Goal: Find specific page/section: Find specific page/section

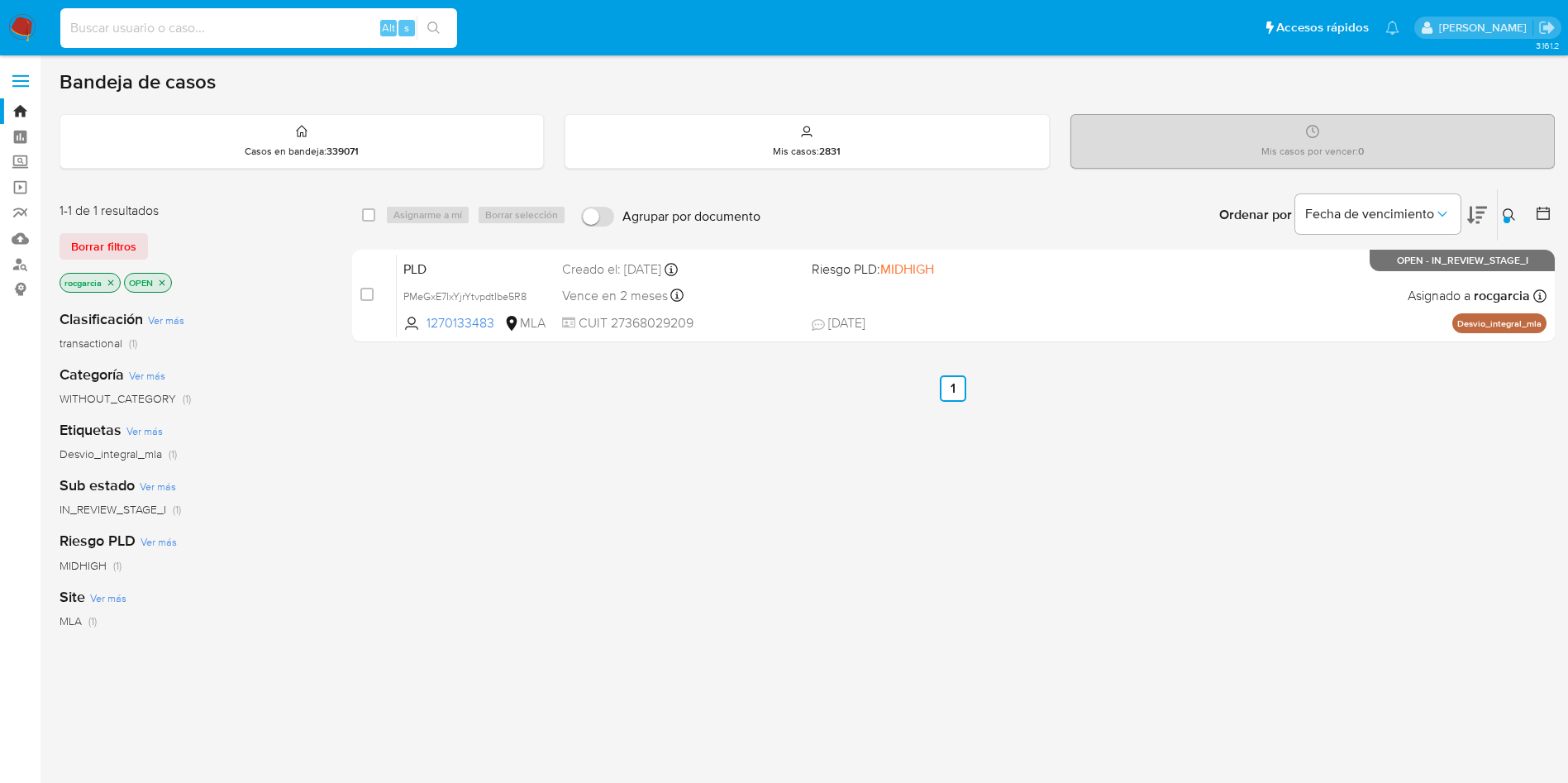
click at [141, 27] on input at bounding box center [258, 27] width 397 height 21
paste input "272210360"
type input "272210360"
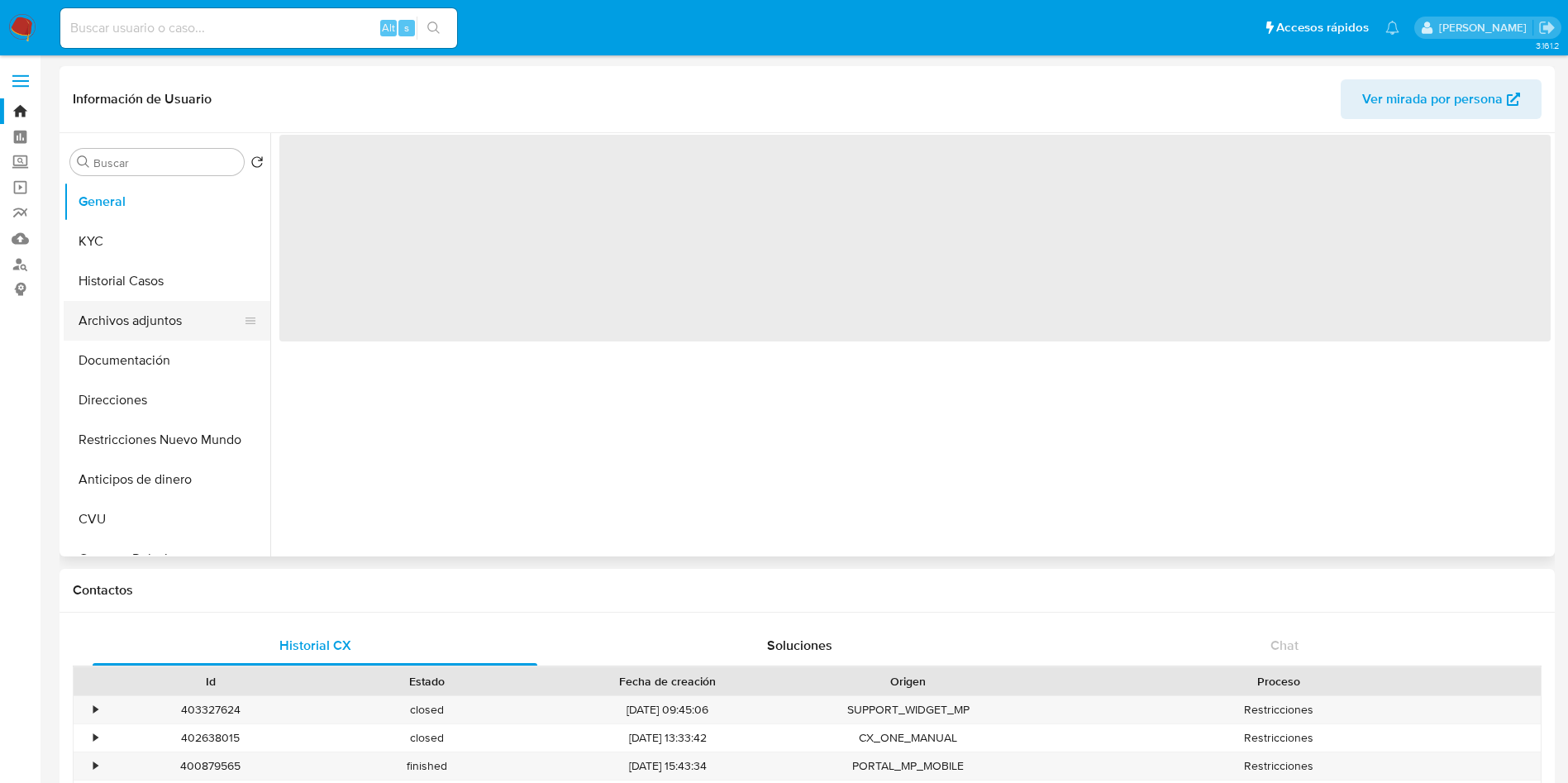
select select "10"
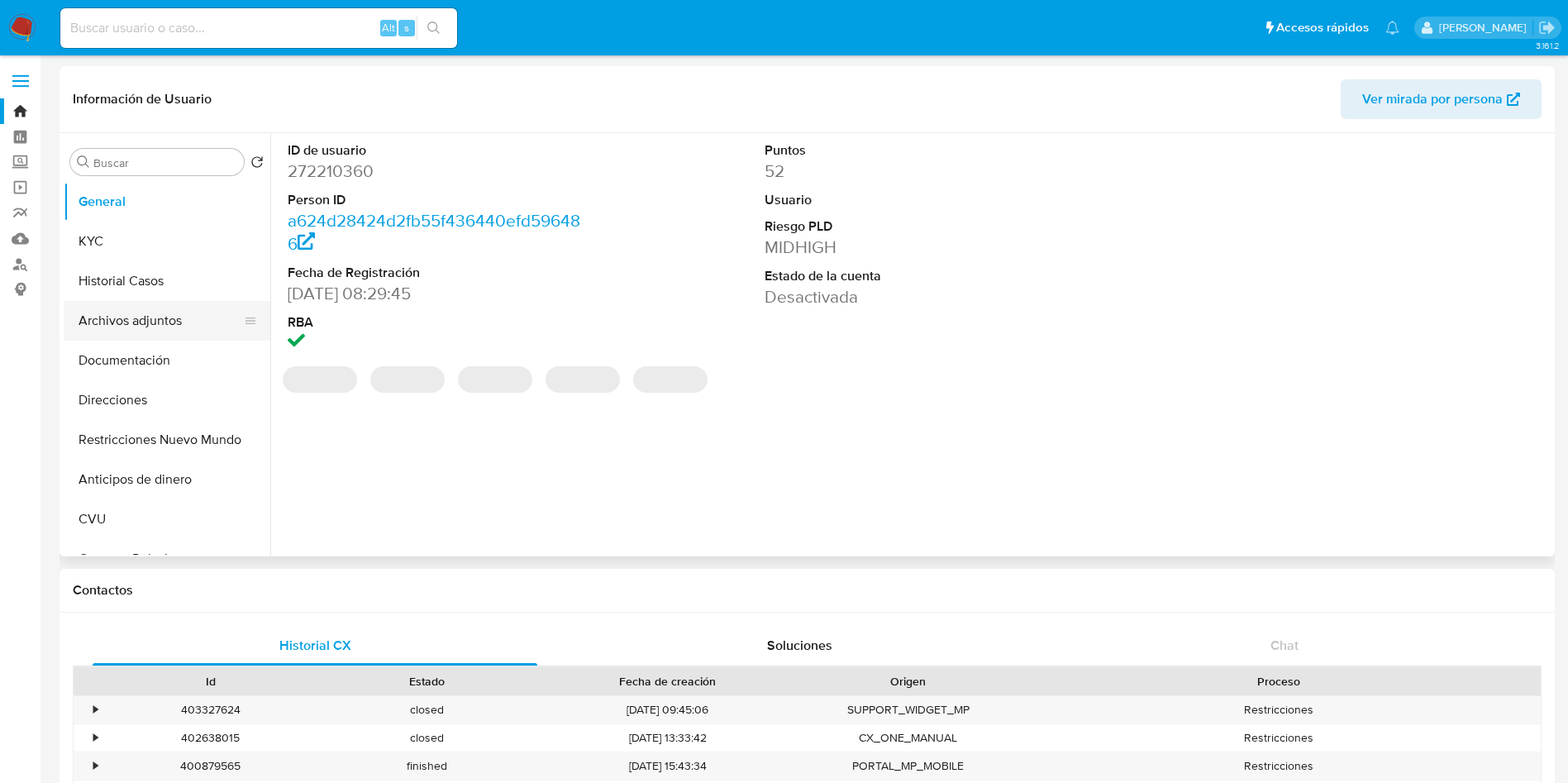
click at [136, 308] on button "Archivos adjuntos" at bounding box center [160, 320] width 194 height 39
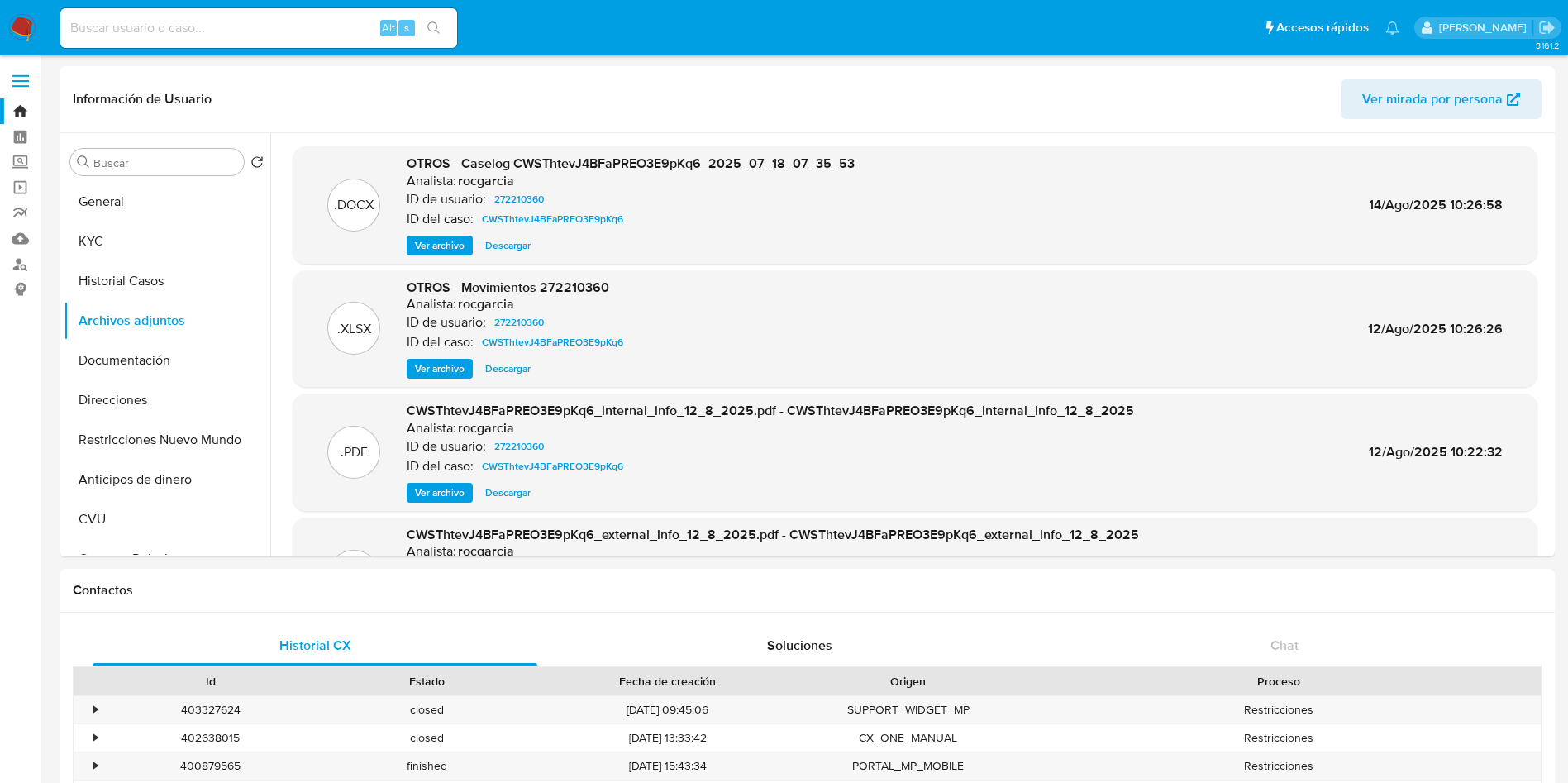
click at [240, 32] on input at bounding box center [258, 27] width 397 height 21
paste input "158752837"
type input "158752837"
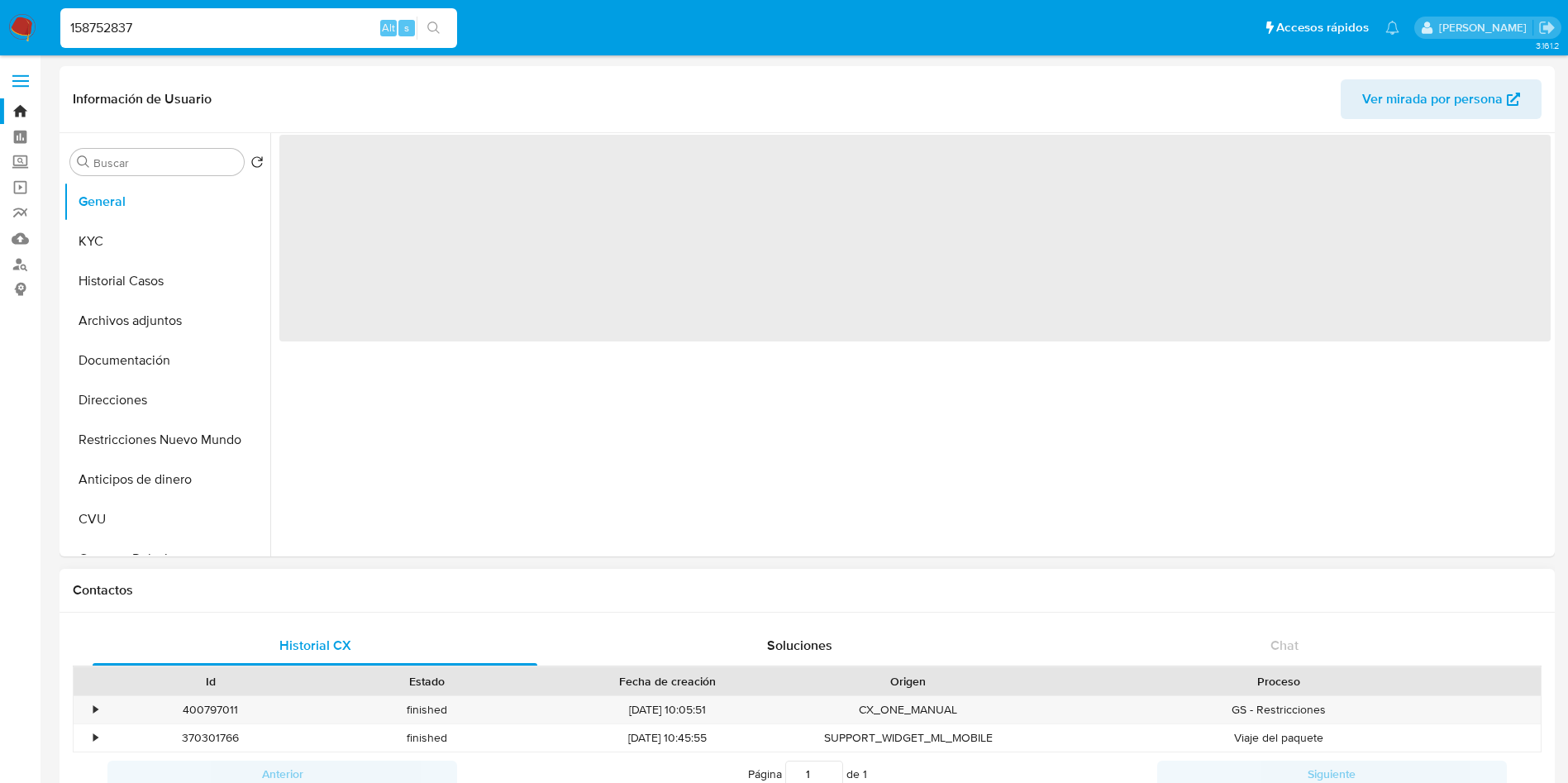
select select "10"
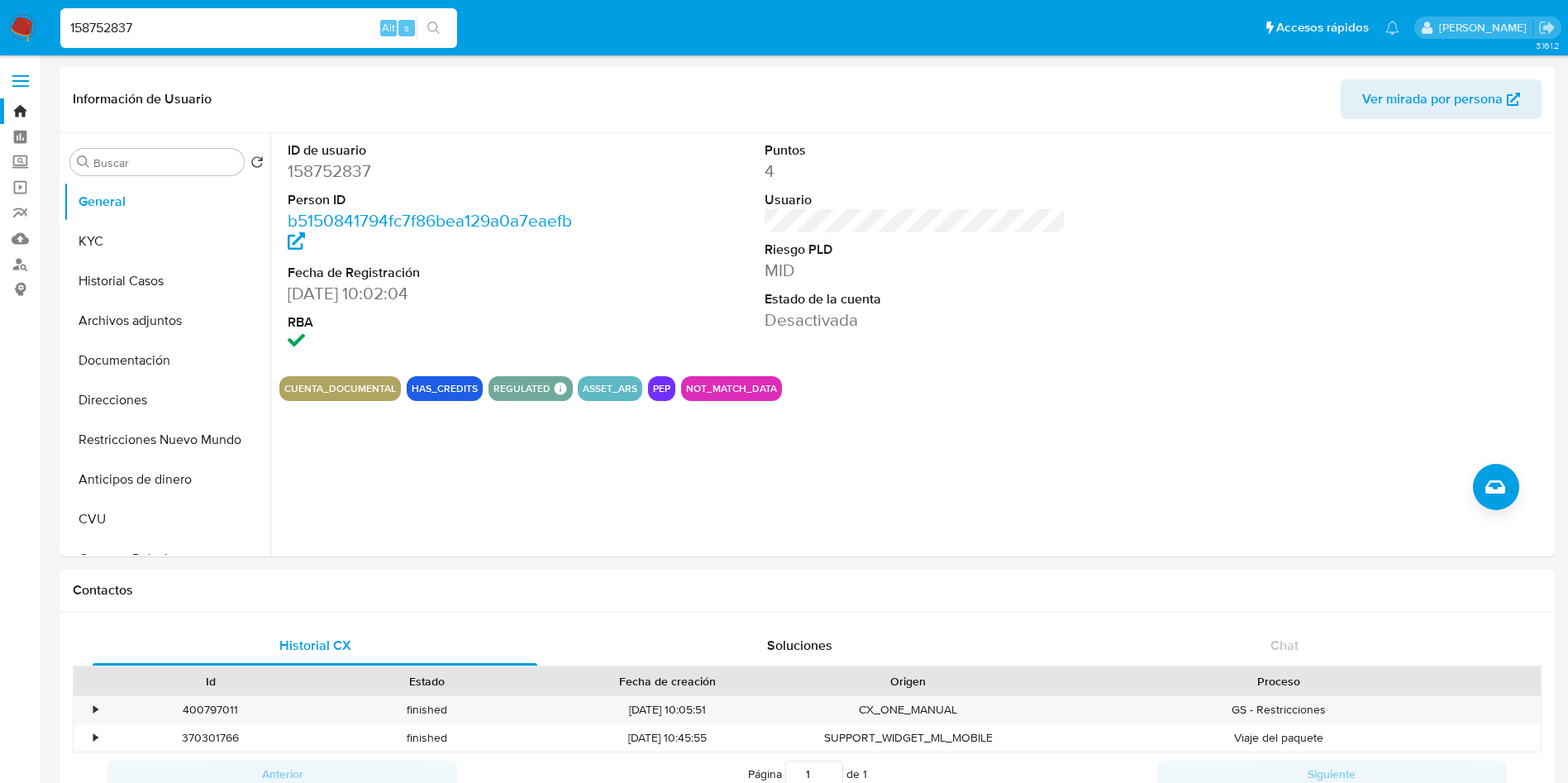
click at [141, 331] on button "Archivos adjuntos" at bounding box center [160, 320] width 194 height 39
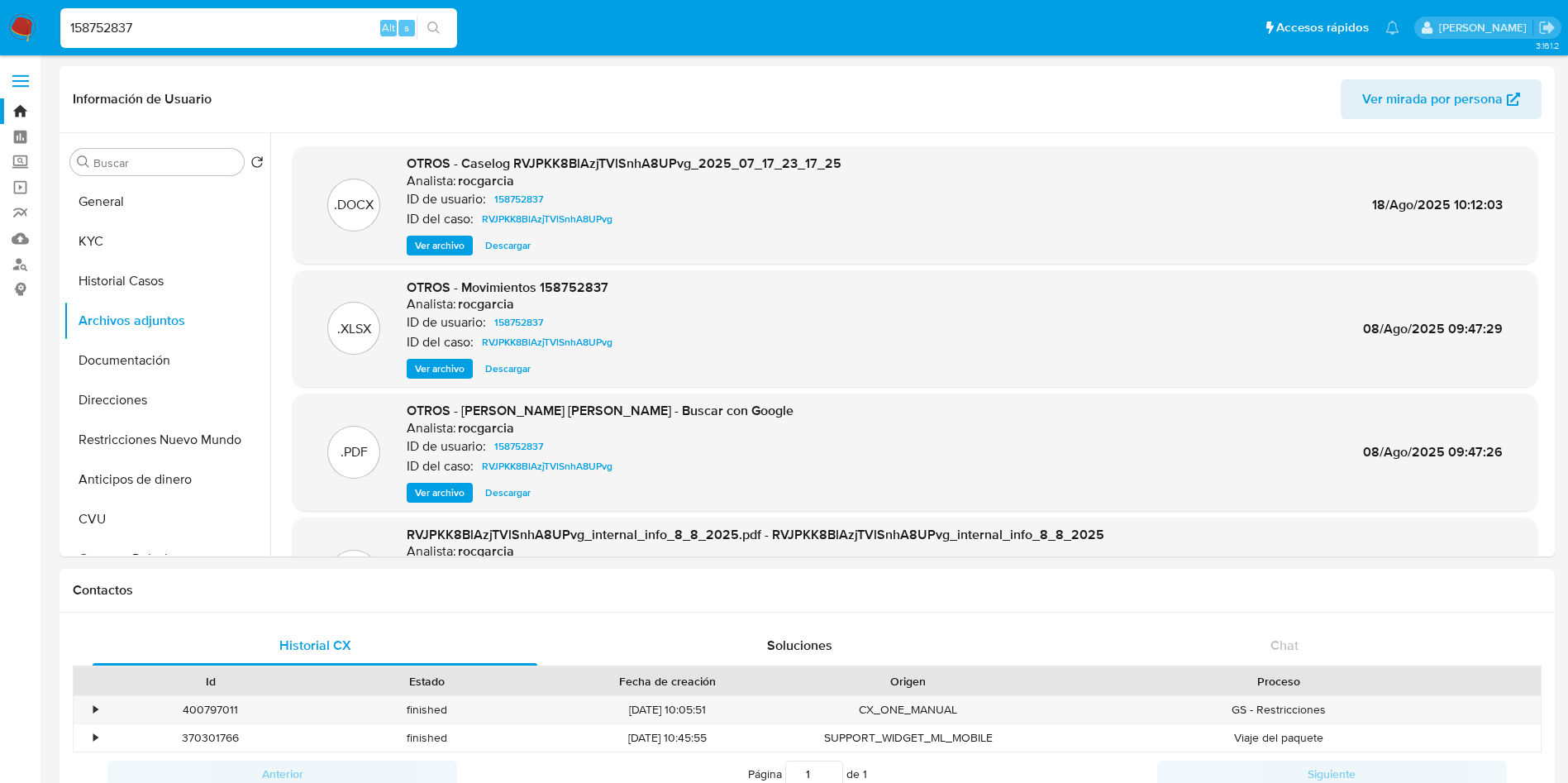
click at [222, 21] on input "158752837" at bounding box center [258, 27] width 397 height 21
paste input "463235345"
type input "463235345"
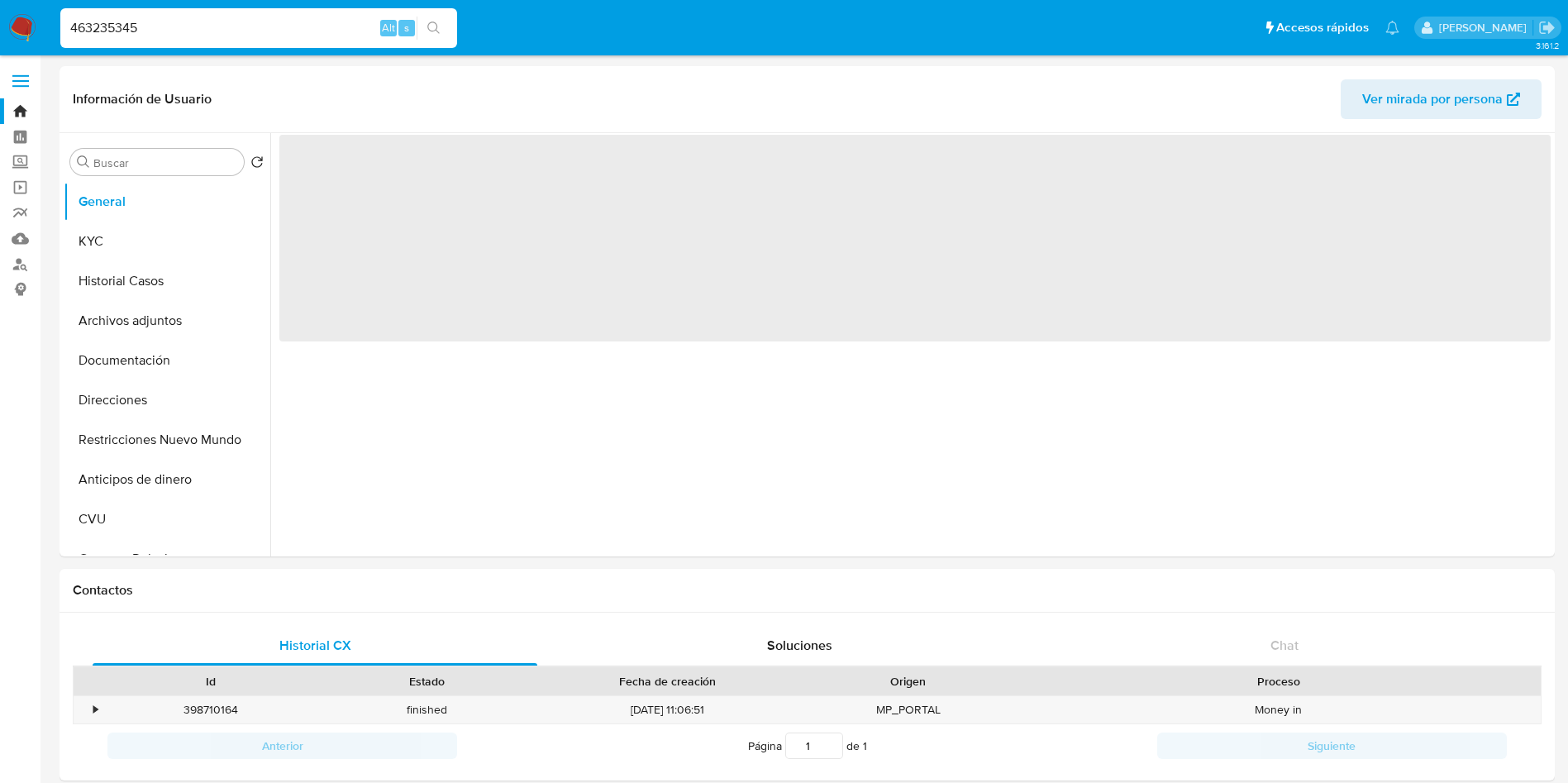
scroll to position [496, 0]
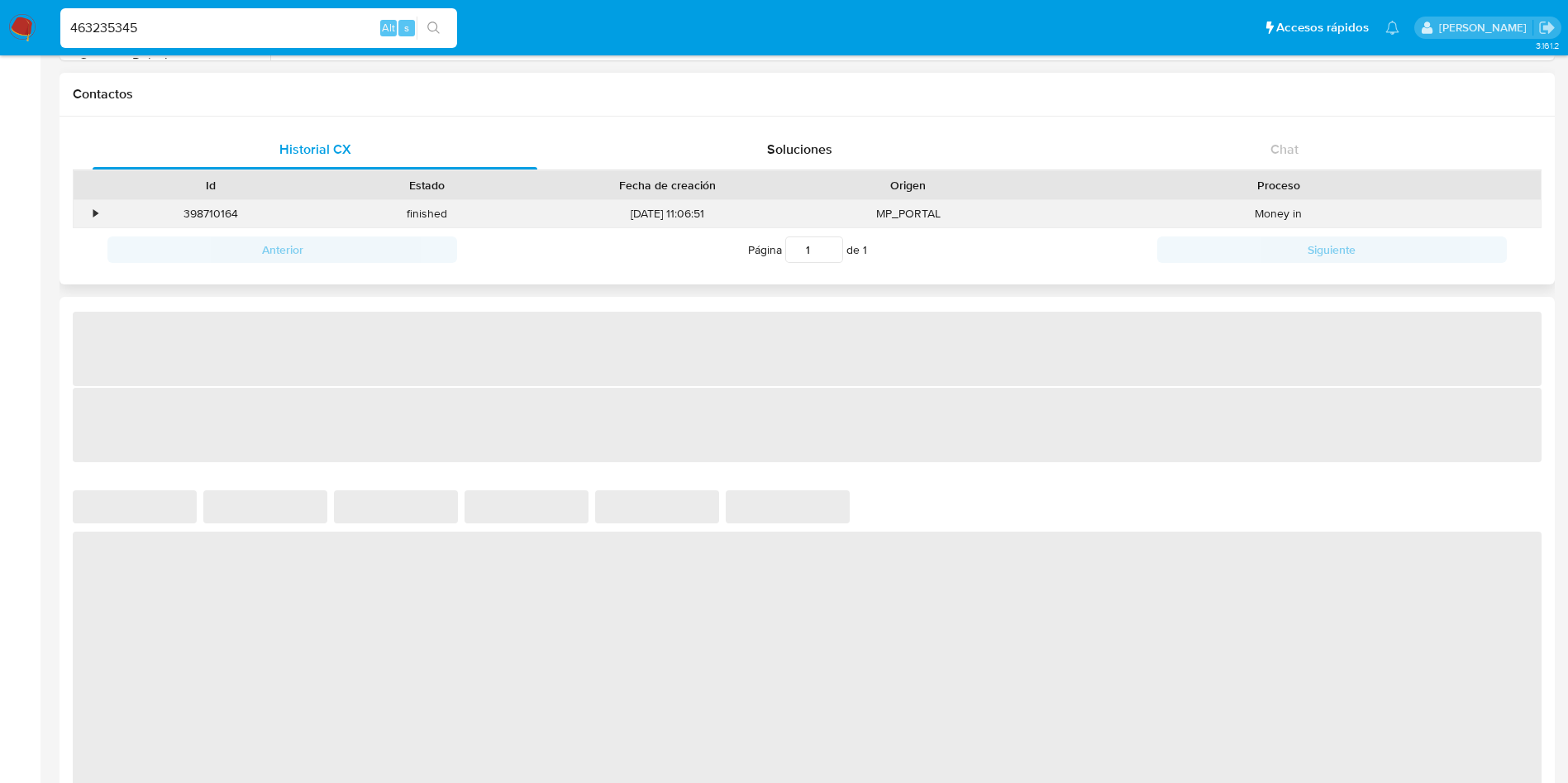
select select "10"
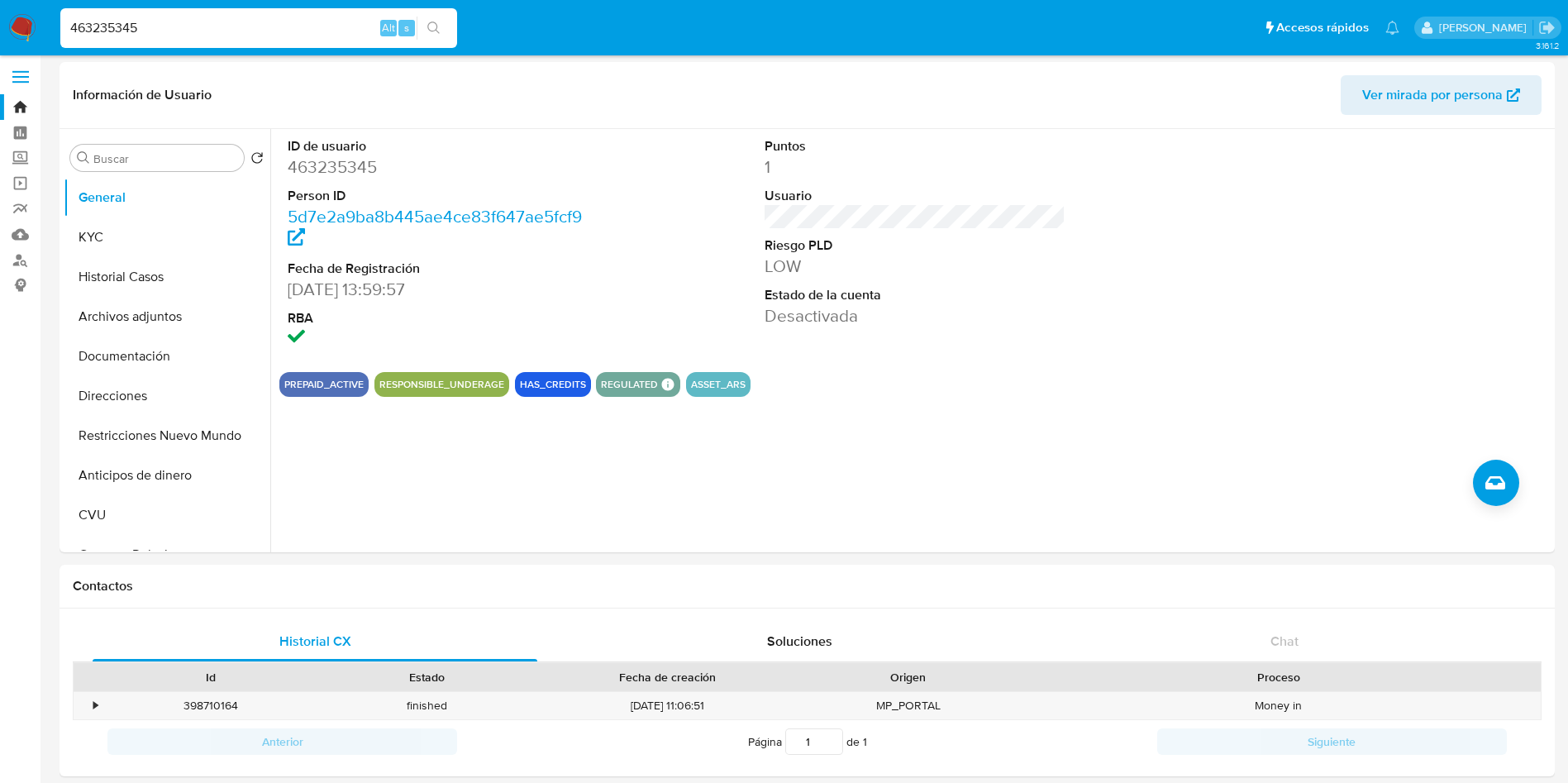
scroll to position [0, 0]
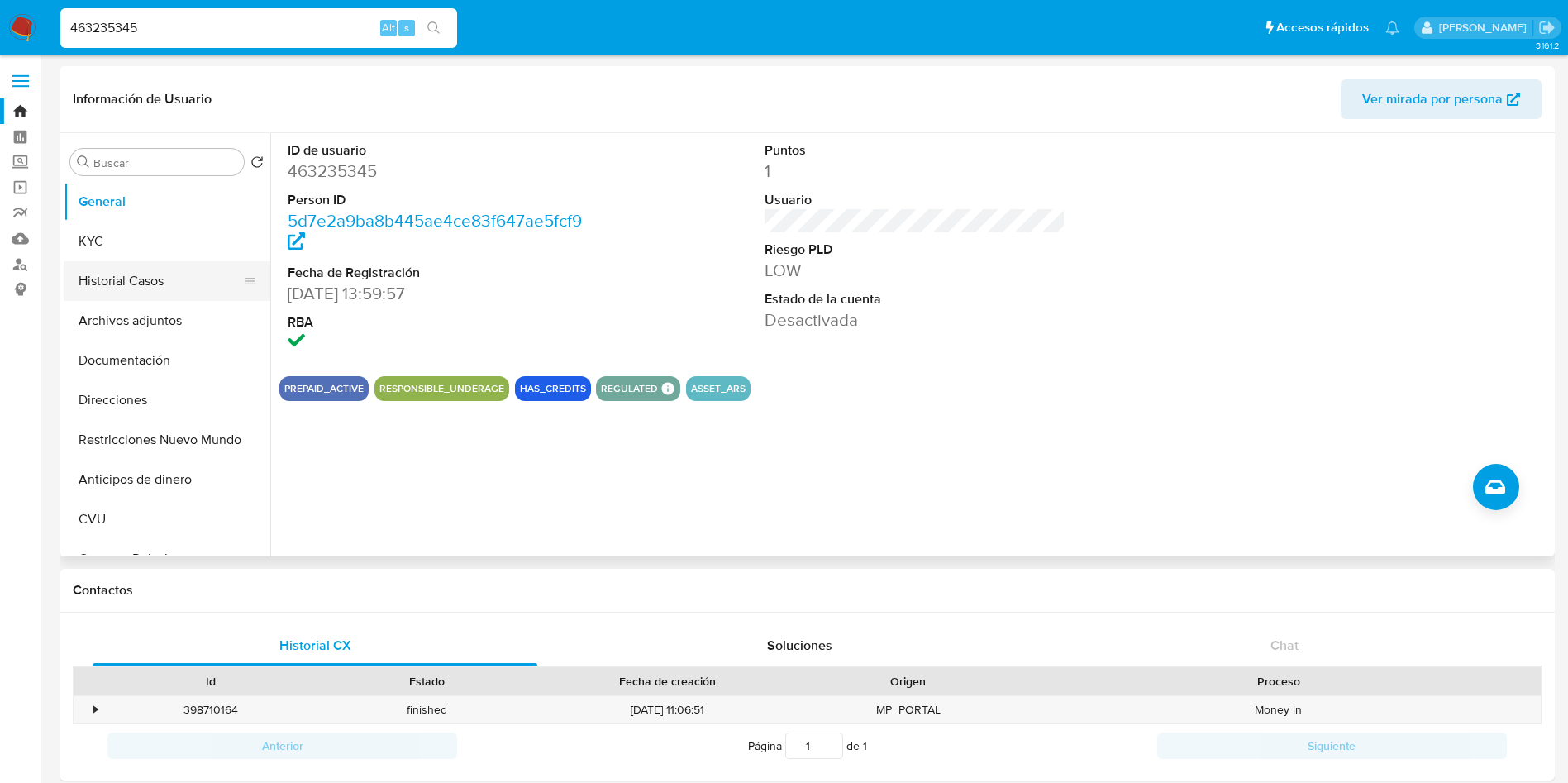
click at [138, 282] on button "Historial Casos" at bounding box center [160, 281] width 194 height 39
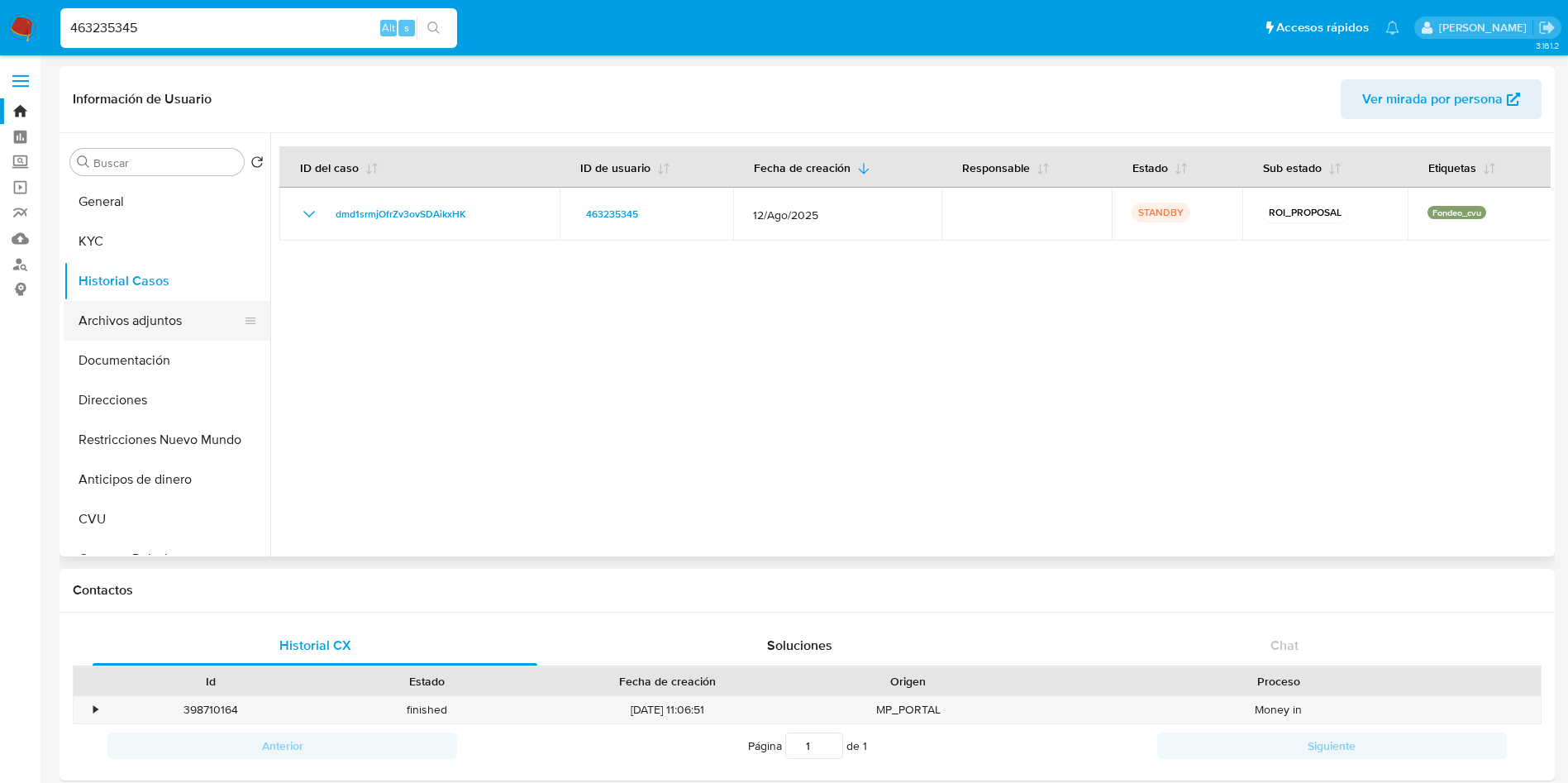
click at [93, 324] on button "Archivos adjuntos" at bounding box center [160, 320] width 194 height 39
